Goal: Navigation & Orientation: Find specific page/section

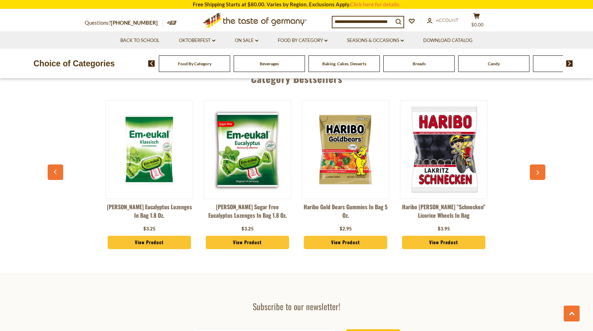
scroll to position [1760, 0]
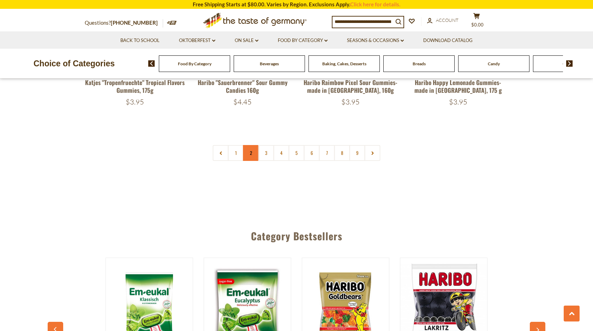
click at [249, 145] on link "2" at bounding box center [251, 153] width 16 height 16
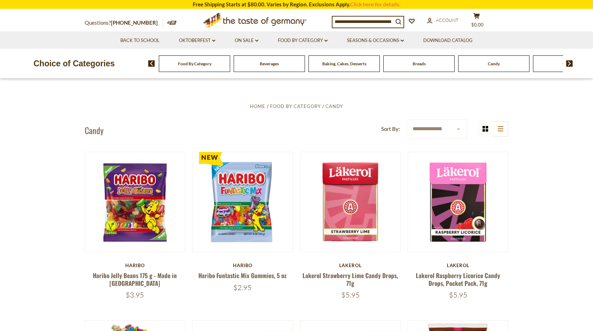
scroll to position [165, 0]
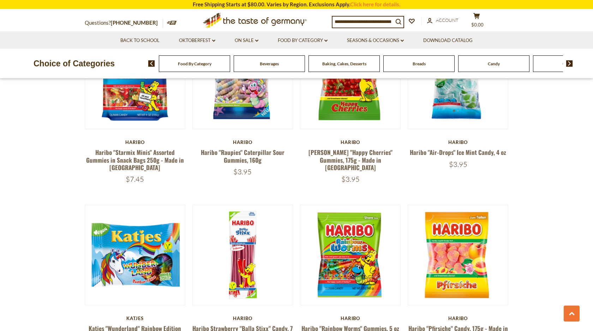
scroll to position [1225, 0]
